Goal: Answer question/provide support

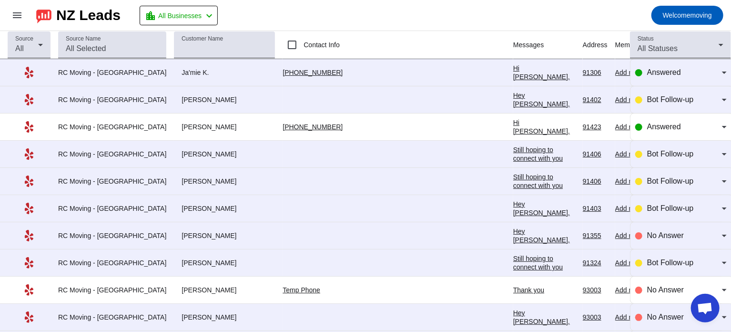
click at [513, 202] on div "Hey [PERSON_NAME], just following up! Are you still interested in getting a mov…" at bounding box center [544, 260] width 62 height 120
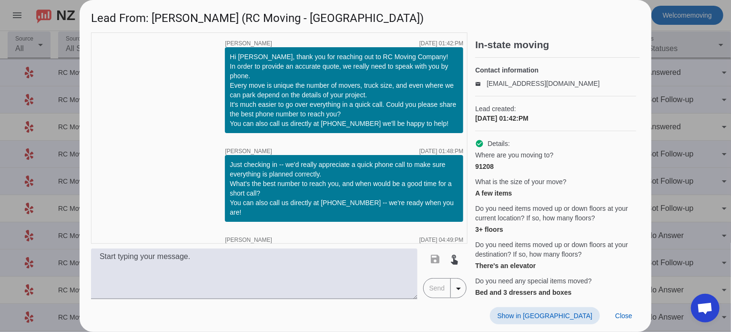
scroll to position [134, 0]
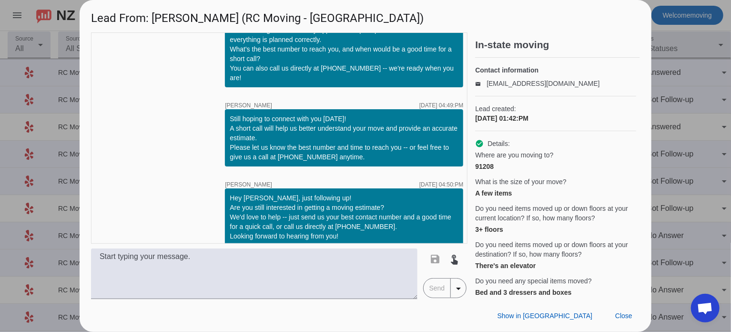
click at [661, 62] on div at bounding box center [365, 166] width 731 height 332
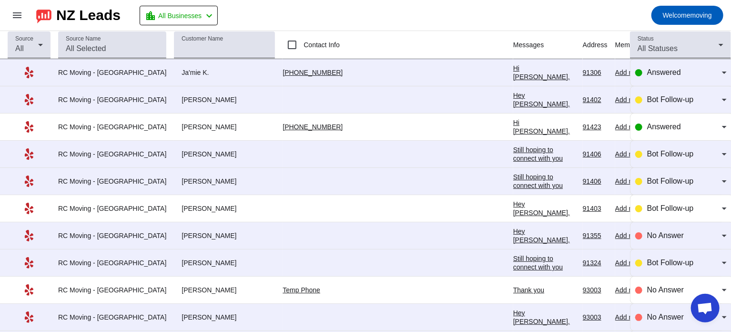
click at [513, 208] on div "Hey [PERSON_NAME], just following up! Are you still interested in getting a mov…" at bounding box center [544, 260] width 62 height 120
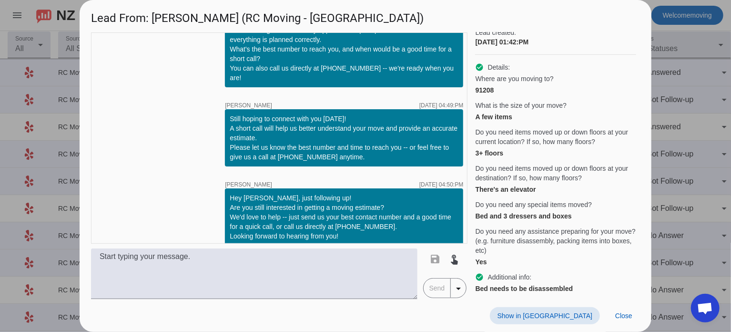
scroll to position [68, 0]
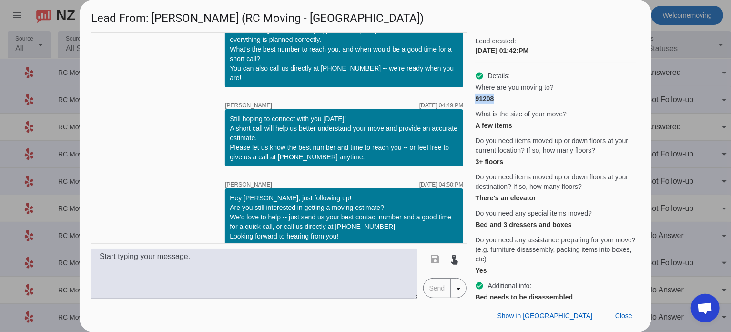
drag, startPoint x: 475, startPoint y: 106, endPoint x: 512, endPoint y: 105, distance: 37.2
click at [512, 103] on div "91208" at bounding box center [555, 99] width 161 height 10
copy div "91208"
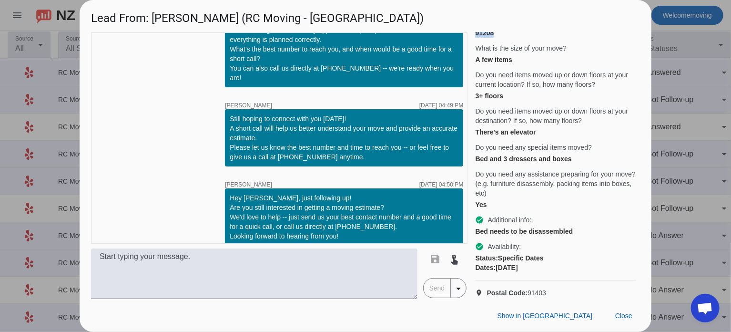
scroll to position [156, 0]
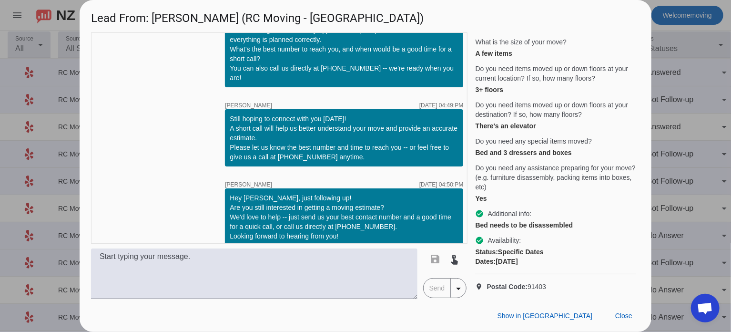
drag, startPoint x: 529, startPoint y: 279, endPoint x: 554, endPoint y: 281, distance: 24.4
click at [554, 282] on p "location_on Postal Code: 91403" at bounding box center [555, 287] width 161 height 10
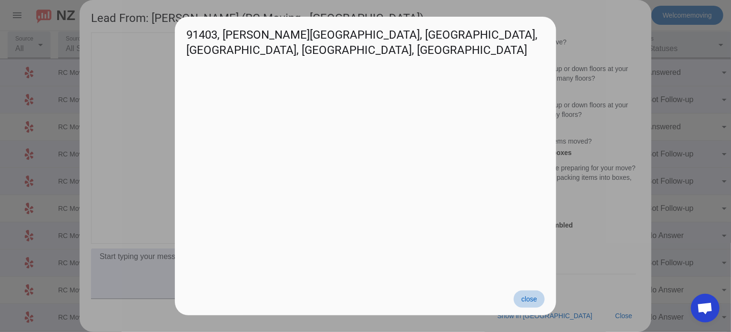
click at [530, 298] on span "close" at bounding box center [529, 299] width 16 height 8
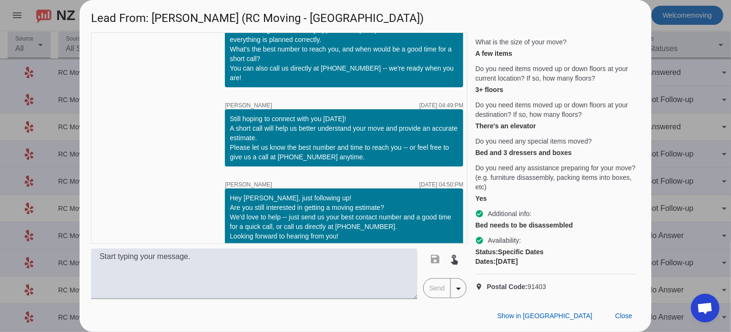
copy span "91403"
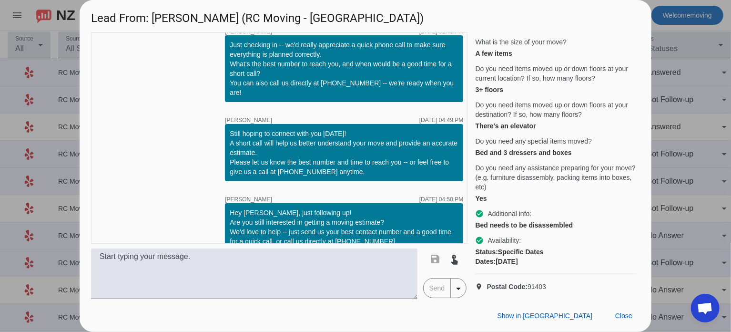
scroll to position [134, 0]
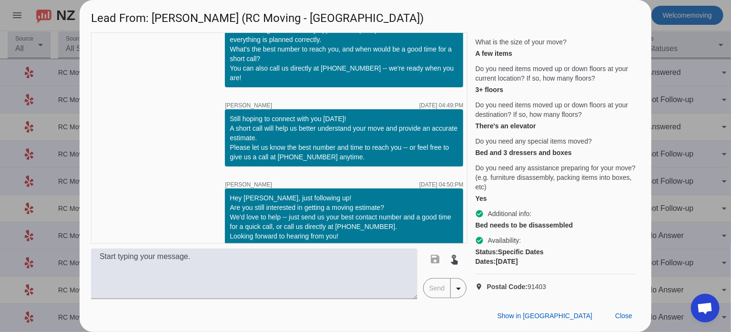
click at [558, 163] on span "Do you need any assistance preparing for your move? (e.g. furniture disassembly…" at bounding box center [555, 177] width 161 height 29
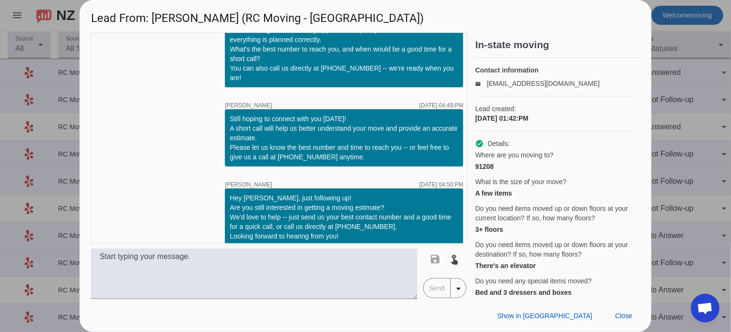
click at [680, 52] on div at bounding box center [365, 166] width 731 height 332
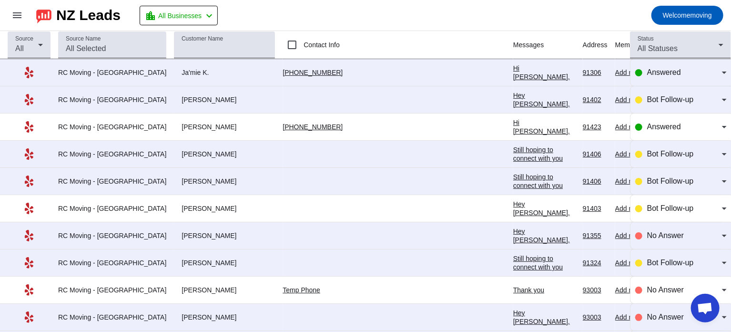
click at [411, 10] on mat-toolbar-row "menu NZ Leads location_city All Businesses chevron_left Welcome moving" at bounding box center [365, 15] width 731 height 30
click at [289, 8] on mat-toolbar-row "menu NZ Leads location_city All Businesses chevron_left Welcome moving" at bounding box center [365, 15] width 731 height 30
click at [295, 11] on mat-toolbar-row "menu NZ Leads location_city All Businesses chevron_left Welcome moving" at bounding box center [365, 15] width 731 height 30
click at [513, 201] on div "Hey [PERSON_NAME], just following up! Are you still interested in getting a mov…" at bounding box center [544, 260] width 62 height 120
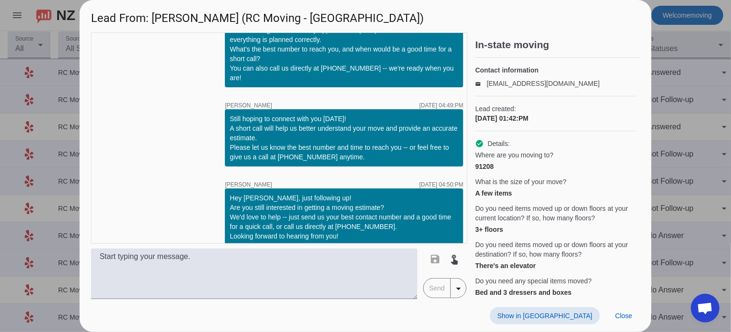
scroll to position [156, 0]
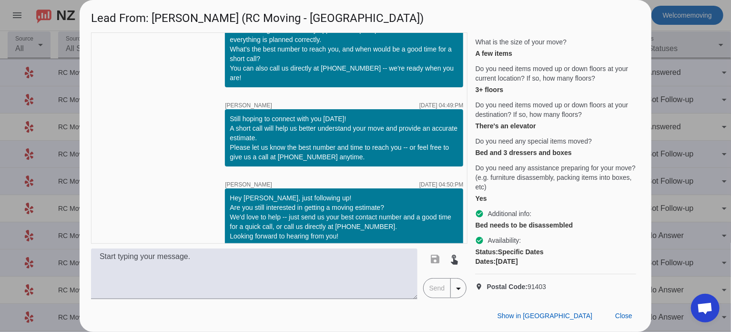
click at [686, 101] on div at bounding box center [365, 166] width 731 height 332
